Goal: Navigation & Orientation: Find specific page/section

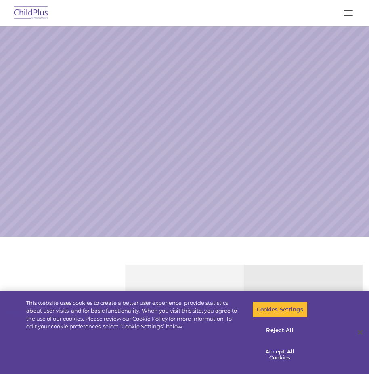
select select "MEDIUM"
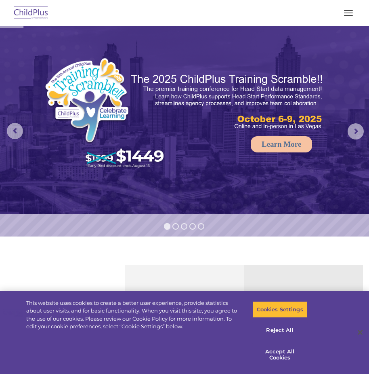
click at [347, 8] on button "button" at bounding box center [348, 12] width 17 height 13
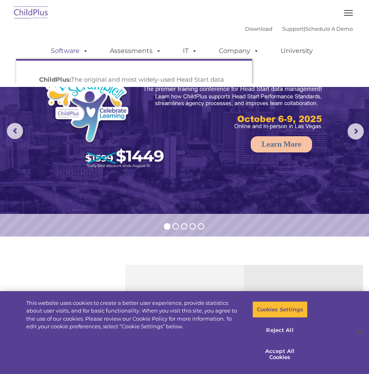
click at [65, 59] on link "Software" at bounding box center [70, 51] width 54 height 16
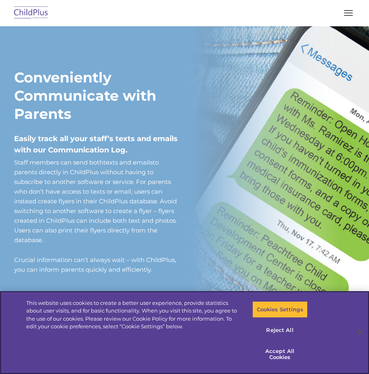
scroll to position [629, 0]
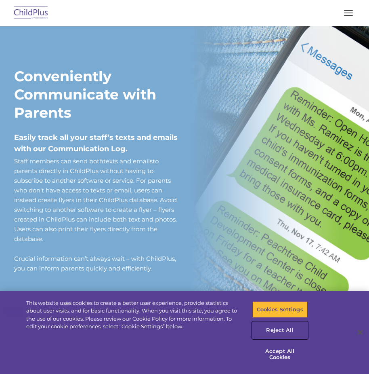
click at [284, 328] on button "Reject All" at bounding box center [279, 330] width 55 height 17
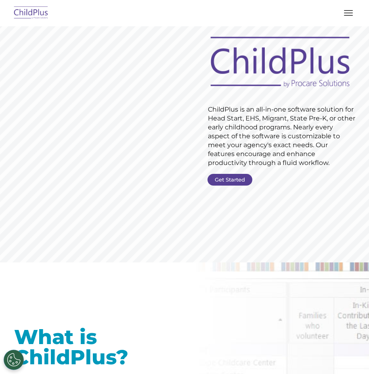
scroll to position [0, 0]
